Goal: Book appointment/travel/reservation

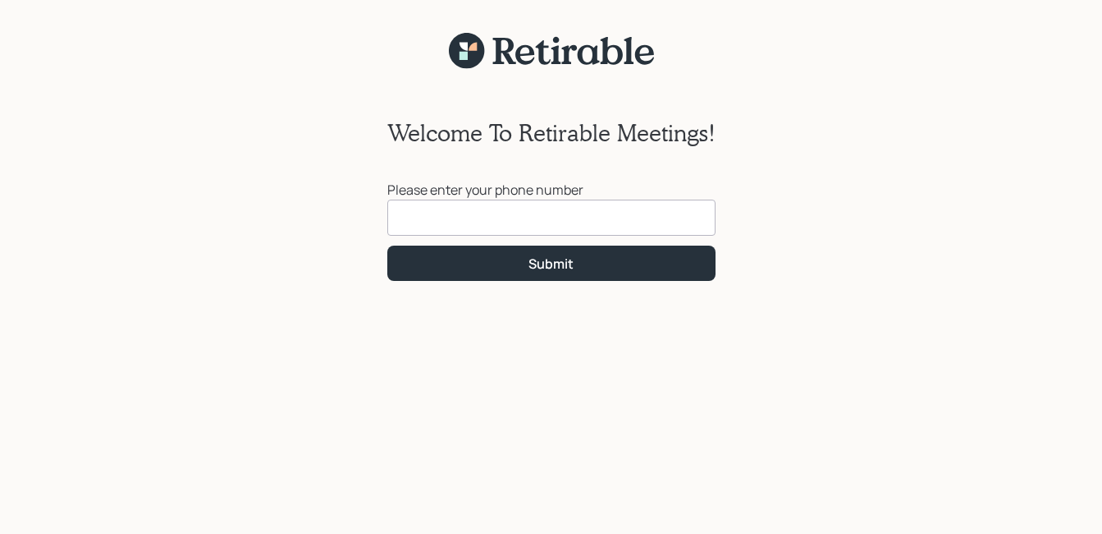
click at [420, 217] on input at bounding box center [551, 217] width 328 height 36
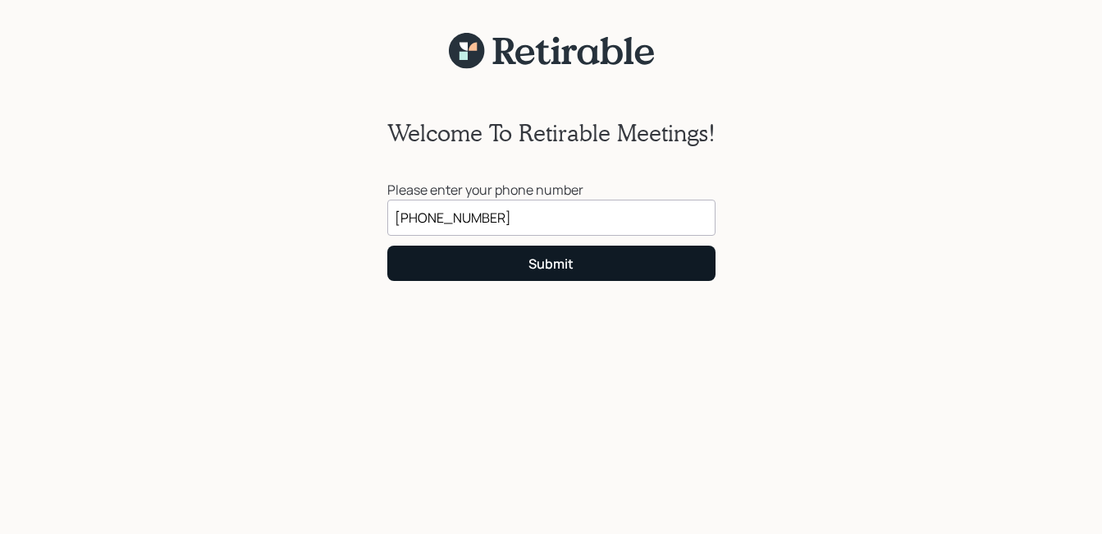
type input "[PHONE_NUMBER]"
click at [469, 263] on button "Submit" at bounding box center [551, 262] width 328 height 35
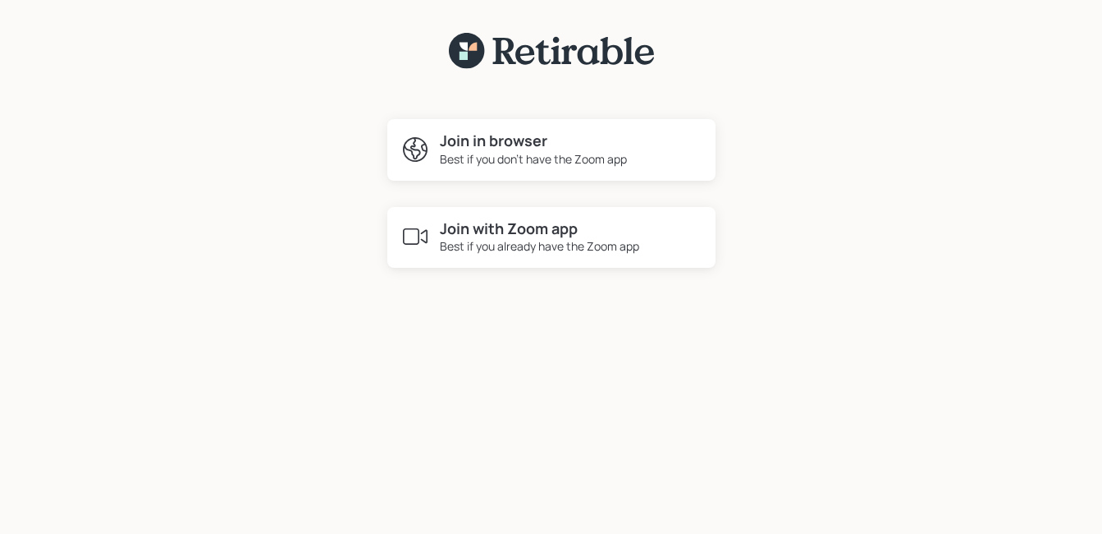
click at [488, 237] on div "Best if you already have the Zoom app" at bounding box center [539, 245] width 199 height 17
